Goal: Information Seeking & Learning: Learn about a topic

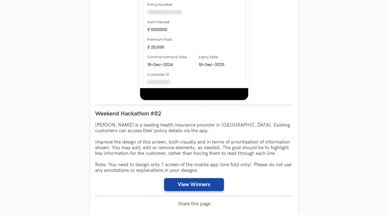
scroll to position [400, 0]
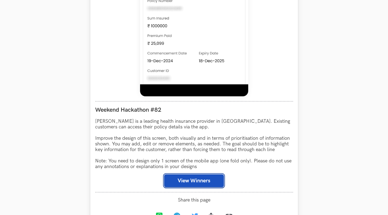
click at [204, 179] on button "View Winners" at bounding box center [194, 181] width 60 height 13
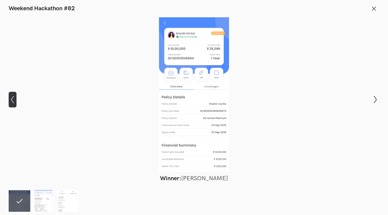
click at [13, 99] on icon "Show previous slide" at bounding box center [13, 100] width 8 height 8
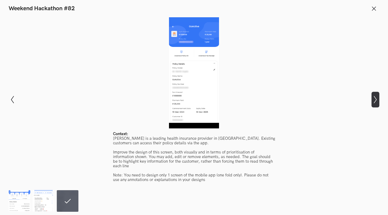
click at [374, 99] on icon "Show next slide" at bounding box center [375, 100] width 8 height 8
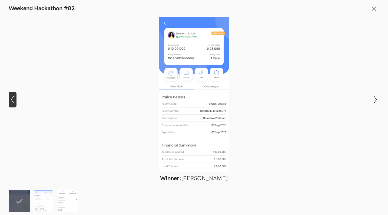
click at [14, 96] on icon "Show previous slide" at bounding box center [13, 100] width 8 height 8
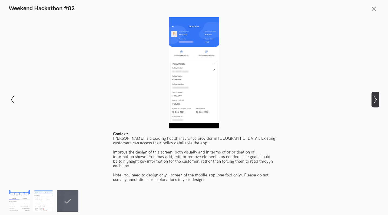
click at [372, 104] on button "Show next slide" at bounding box center [375, 100] width 8 height 16
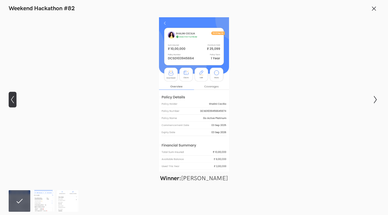
click at [14, 101] on icon "Show previous slide" at bounding box center [13, 100] width 8 height 8
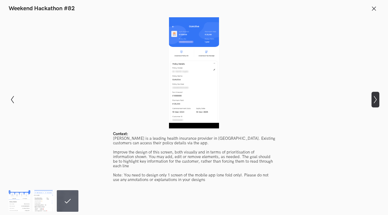
click at [373, 101] on icon "Show next slide" at bounding box center [375, 100] width 8 height 8
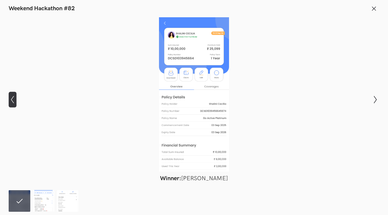
click at [12, 98] on icon "Show previous slide" at bounding box center [13, 100] width 8 height 8
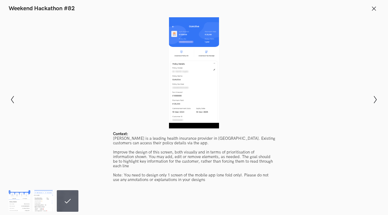
click at [381, 100] on div "Modal Gallery Slideshow Winner: Amruth Kiran Runner-up: Pranati Tantravahi Cont…" at bounding box center [194, 100] width 388 height 172
click at [369, 101] on div "Modal Gallery Slideshow Winner: Amruth Kiran Runner-up: Pranati Tantravahi Cont…" at bounding box center [194, 100] width 388 height 172
click at [370, 101] on div "Modal Gallery Slideshow Winner: Amruth Kiran Runner-up: Pranati Tantravahi Cont…" at bounding box center [194, 100] width 388 height 172
click at [374, 101] on icon "Show next slide" at bounding box center [375, 100] width 8 height 8
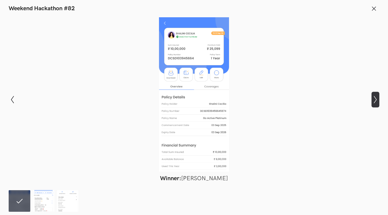
click at [378, 106] on button "Show next slide" at bounding box center [375, 100] width 8 height 16
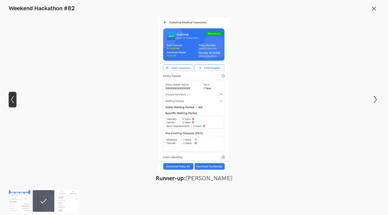
click at [12, 99] on icon "Show previous slide" at bounding box center [13, 100] width 8 height 8
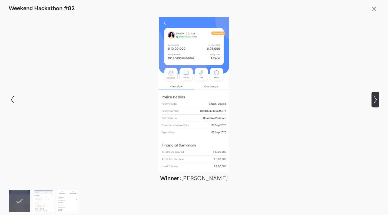
click at [377, 103] on icon "Show next slide" at bounding box center [375, 100] width 8 height 8
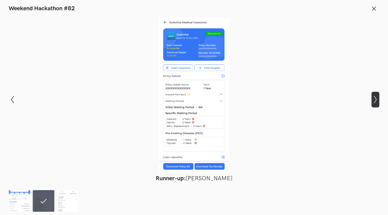
click at [373, 102] on icon "Show next slide" at bounding box center [375, 100] width 8 height 8
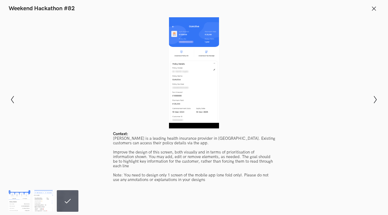
click at [17, 102] on div "Modal Gallery Slideshow Winner: Amruth Kiran Runner-up: Pranati Tantravahi Cont…" at bounding box center [194, 100] width 388 height 172
click at [12, 103] on icon "Show previous slide" at bounding box center [13, 100] width 8 height 8
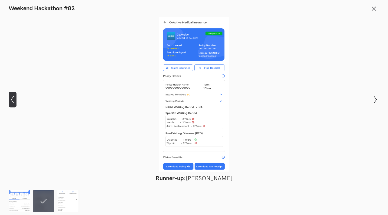
click at [12, 104] on icon "Show previous slide" at bounding box center [13, 100] width 8 height 8
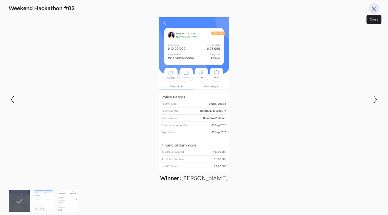
click at [373, 9] on icon at bounding box center [374, 9] width 6 height 6
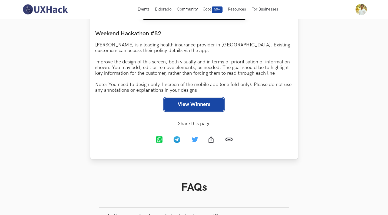
scroll to position [477, 0]
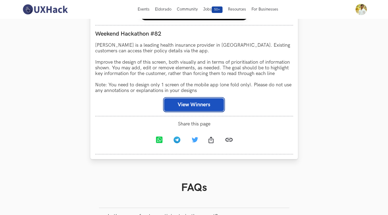
click at [207, 104] on button "View Winners" at bounding box center [194, 104] width 60 height 13
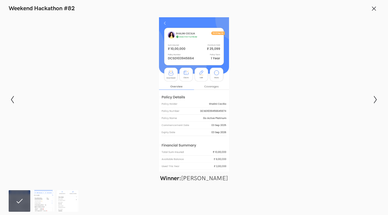
click at [193, 181] on figcaption "Winner: Amruth Kiran" at bounding box center [194, 178] width 68 height 7
click at [171, 175] on figure "Winner: Amruth Kiran" at bounding box center [194, 99] width 348 height 165
click at [12, 98] on icon "Show previous slide" at bounding box center [13, 100] width 8 height 8
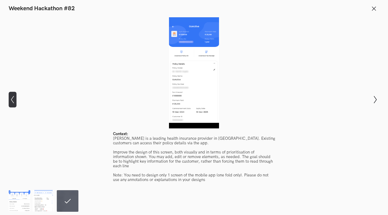
click at [12, 98] on icon "Show previous slide" at bounding box center [13, 100] width 8 height 8
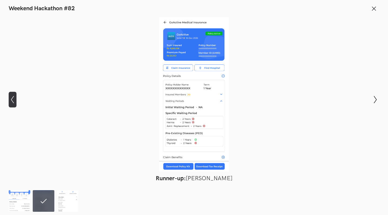
click at [12, 98] on icon "Show previous slide" at bounding box center [13, 100] width 8 height 8
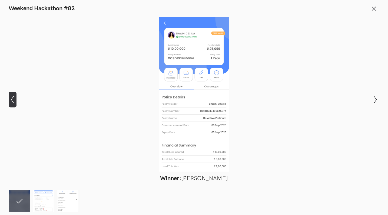
click at [12, 98] on icon "Show previous slide" at bounding box center [13, 100] width 8 height 8
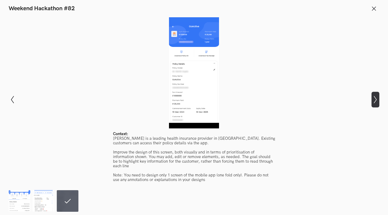
click at [372, 96] on button "Show next slide" at bounding box center [375, 100] width 8 height 16
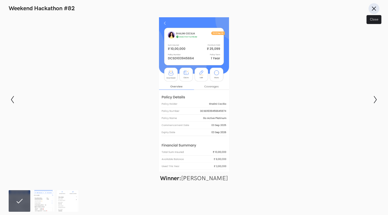
click at [373, 7] on icon at bounding box center [374, 9] width 6 height 6
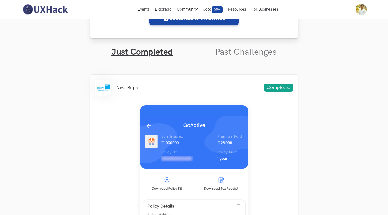
scroll to position [151, 0]
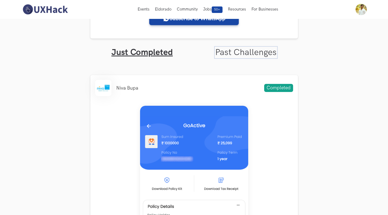
click at [240, 55] on link "Past Challenges" at bounding box center [245, 52] width 61 height 11
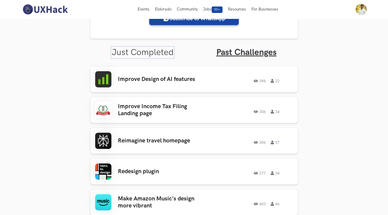
click at [163, 51] on link "Just Completed" at bounding box center [143, 52] width 62 height 11
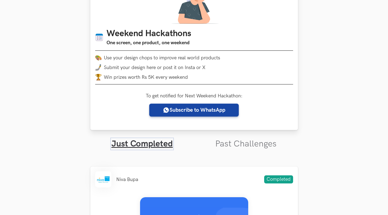
scroll to position [115, 0]
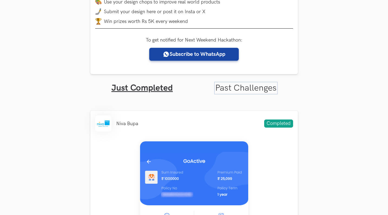
click at [243, 86] on link "Past Challenges" at bounding box center [245, 88] width 61 height 11
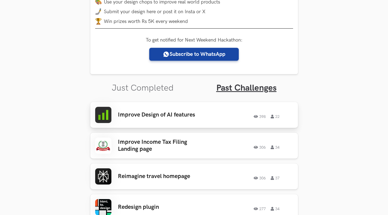
click at [195, 117] on h3 "Improve Design of AI features" at bounding box center [160, 115] width 84 height 7
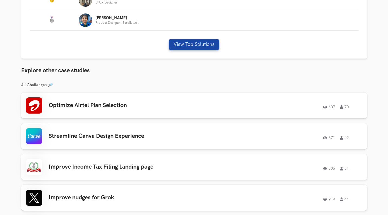
scroll to position [393, 0]
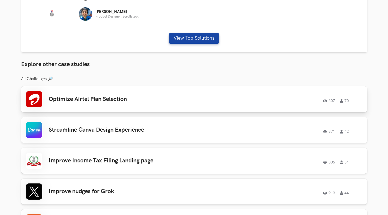
click at [194, 105] on div "Optimize Airtel Plan Selection 607 70 607 70" at bounding box center [194, 99] width 336 height 16
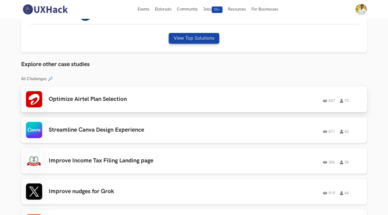
scroll to position [0, 0]
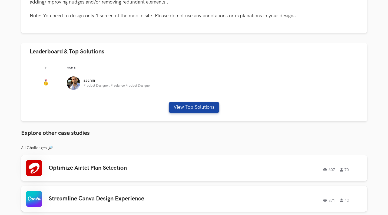
scroll to position [291, 0]
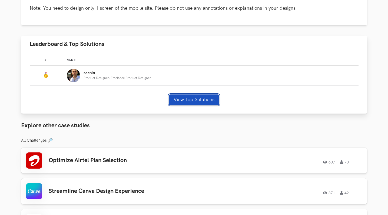
click at [198, 99] on button "View Top Solutions" at bounding box center [194, 100] width 51 height 11
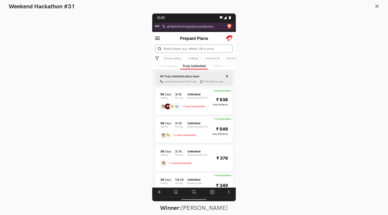
scroll to position [329, 0]
click at [377, 6] on line at bounding box center [376, 6] width 3 height 3
